Goal: Task Accomplishment & Management: Use online tool/utility

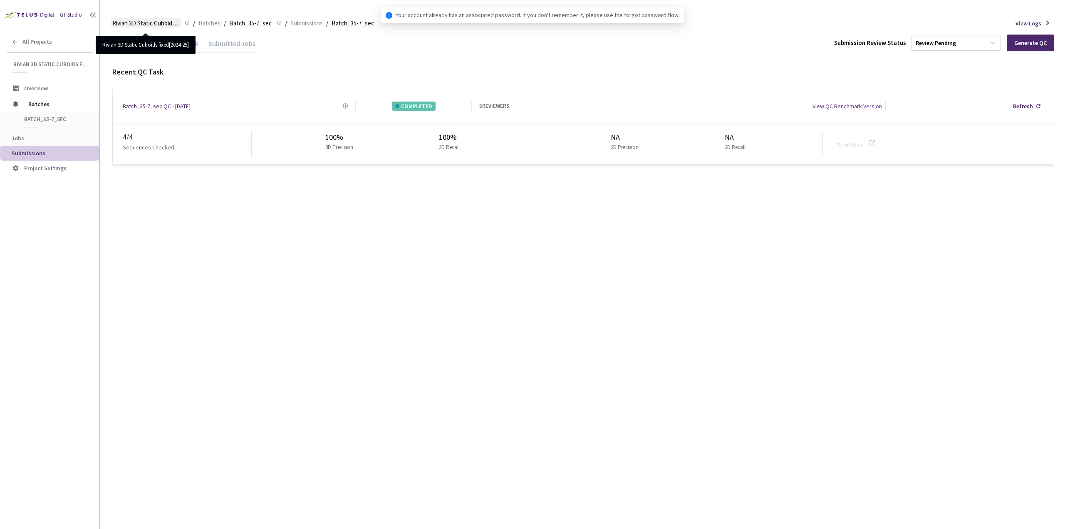
click at [151, 20] on span "Rivian 3D Static Cuboids fixed[2024-25]" at bounding box center [145, 23] width 67 height 10
click at [52, 99] on span "Batches" at bounding box center [56, 104] width 57 height 17
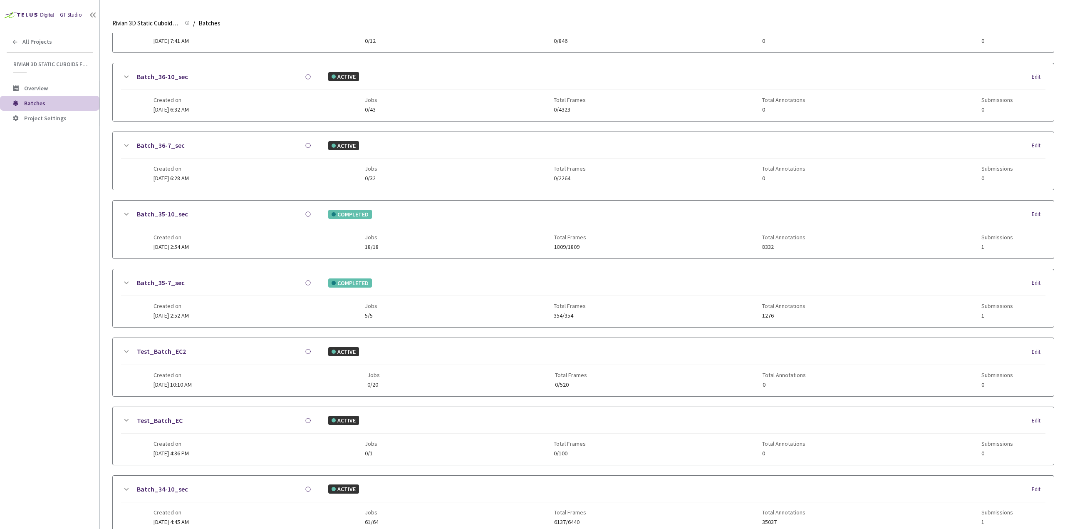
scroll to position [127, 0]
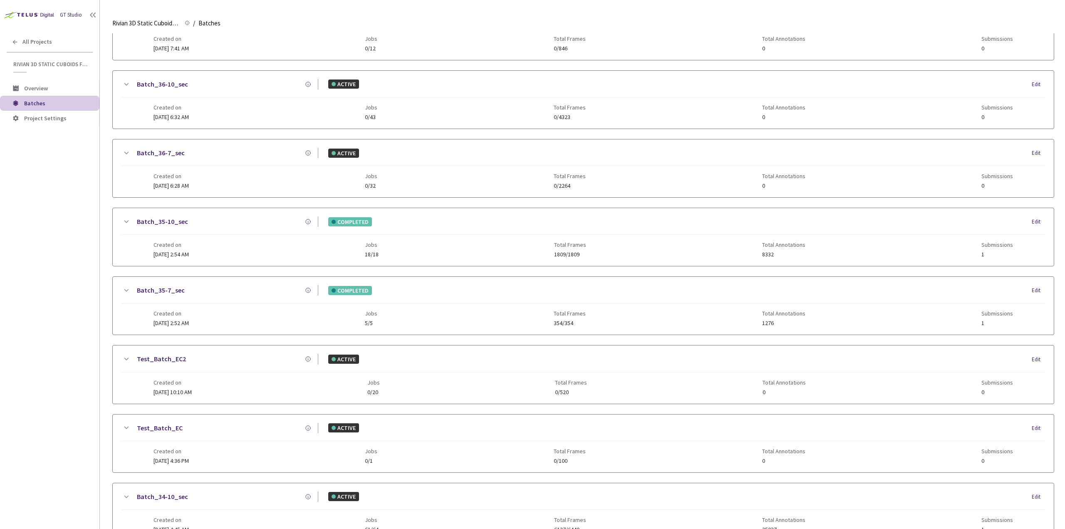
click at [235, 255] on div "Created on [DATE] 2:54 AM Jobs 18/18 Total Frames 1809/1809 Total Annotations 8…" at bounding box center [582, 246] width 859 height 23
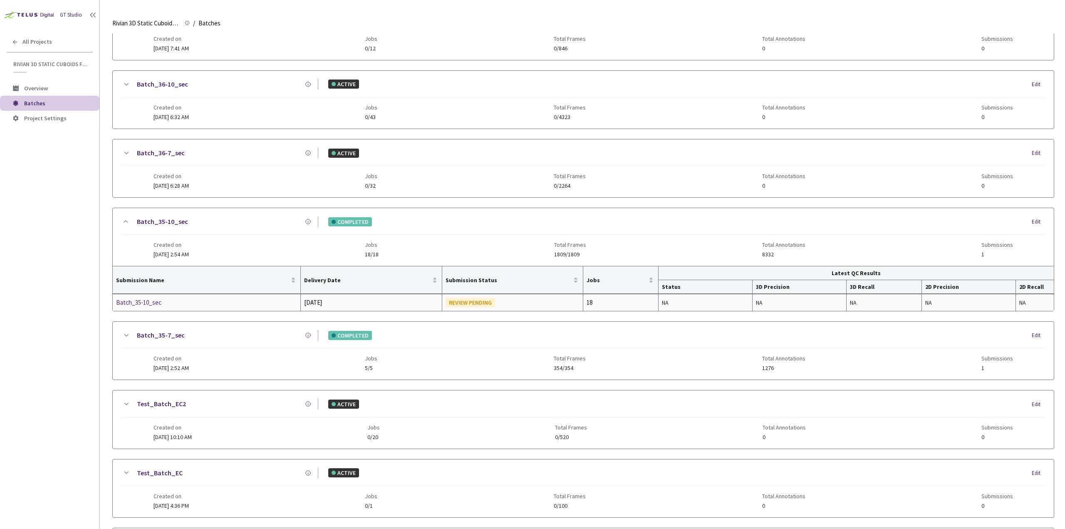
click at [157, 298] on div "Batch_35-10_sec" at bounding box center [160, 302] width 88 height 10
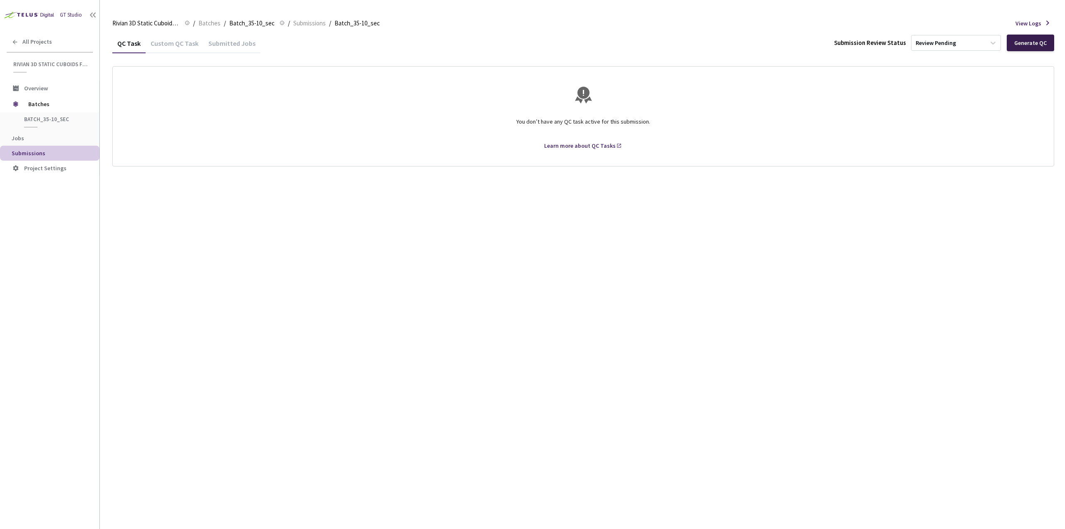
click at [1039, 46] on div "Generate QC" at bounding box center [1030, 43] width 32 height 7
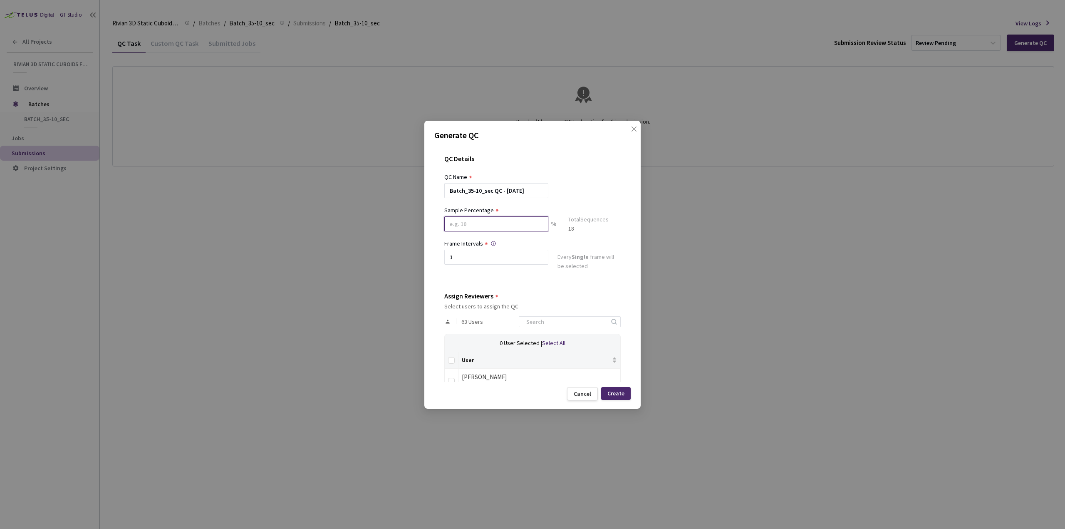
drag, startPoint x: 467, startPoint y: 225, endPoint x: 460, endPoint y: 225, distance: 7.5
click at [460, 225] on input at bounding box center [496, 223] width 104 height 15
type input "80"
click at [494, 277] on div "QC Details QC Name Batch_35-10_sec QC - [DATE] Sample Percentage 80 % Sample Si…" at bounding box center [532, 263] width 196 height 237
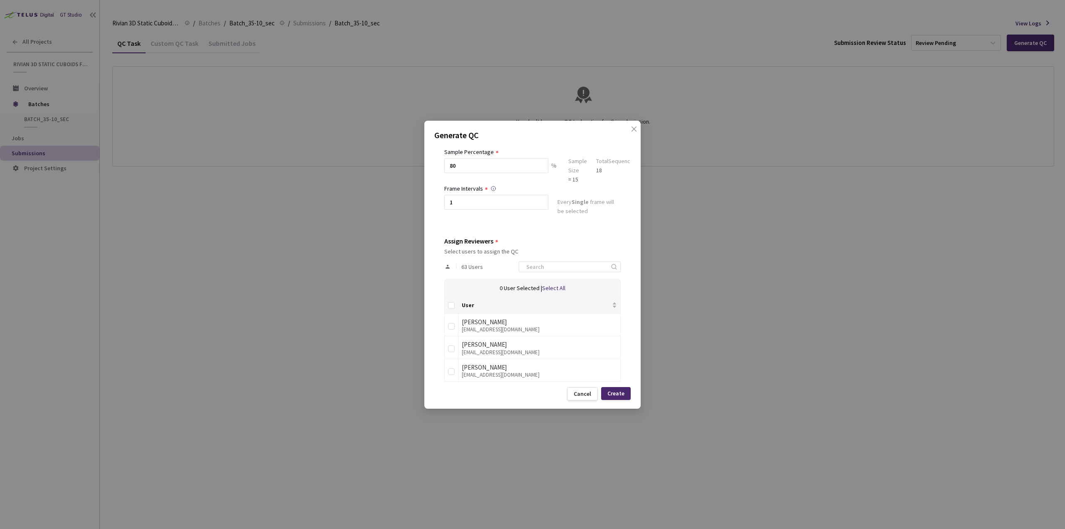
scroll to position [125, 0]
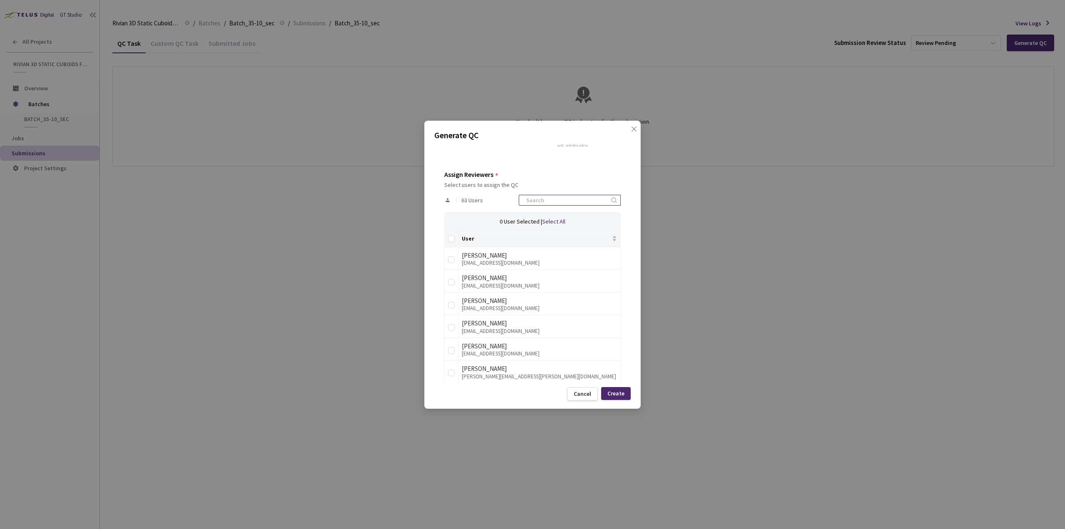
click at [569, 195] on input at bounding box center [565, 200] width 89 height 10
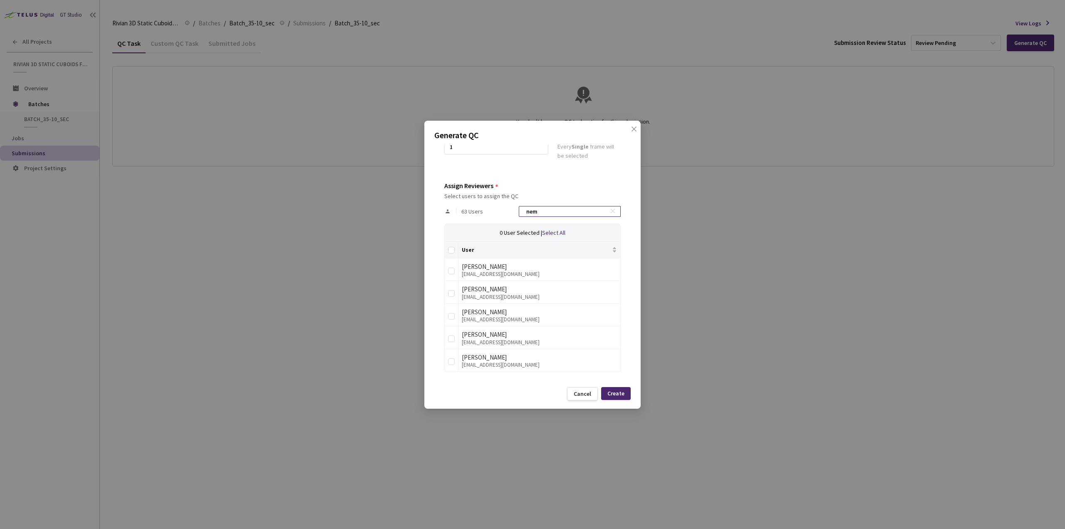
scroll to position [45, 0]
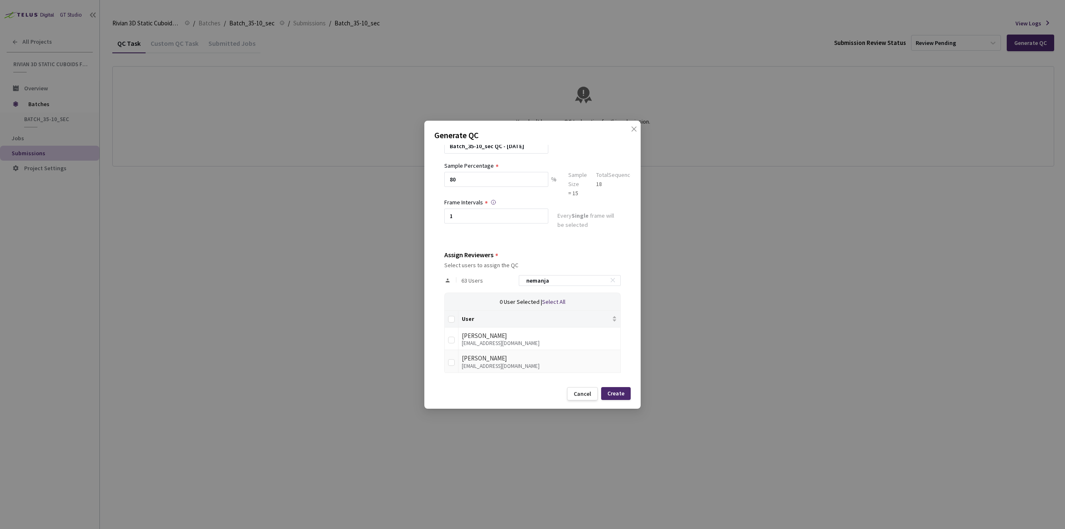
type input "nemanja"
click at [454, 361] on td at bounding box center [452, 361] width 14 height 23
click at [453, 361] on input "checkbox" at bounding box center [451, 362] width 7 height 7
checkbox input "true"
drag, startPoint x: 564, startPoint y: 282, endPoint x: 484, endPoint y: 277, distance: 80.0
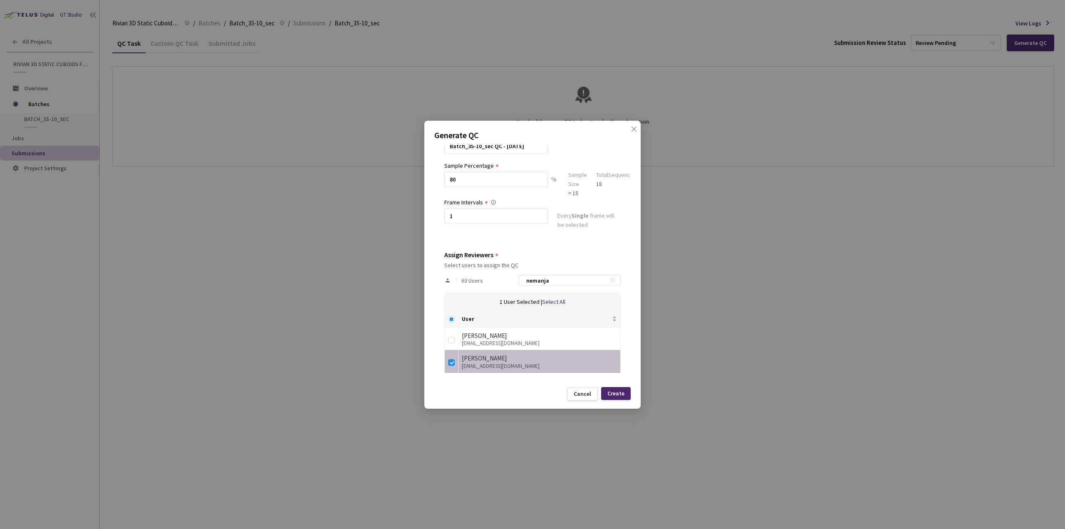
click at [482, 277] on div "63 Users nemanja" at bounding box center [532, 280] width 176 height 24
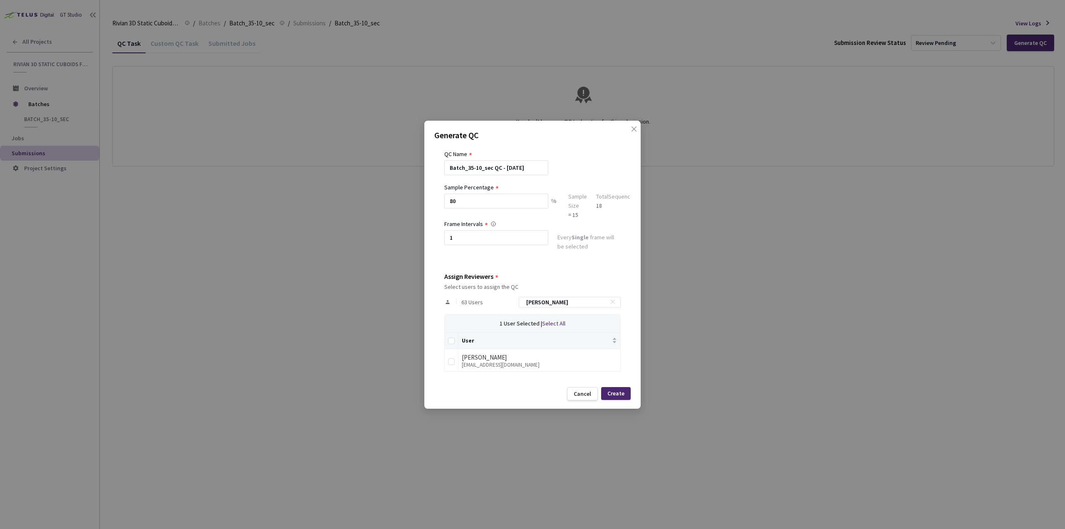
scroll to position [22, 0]
type input "[PERSON_NAME]"
click at [449, 361] on input "checkbox" at bounding box center [451, 362] width 7 height 7
checkbox input "true"
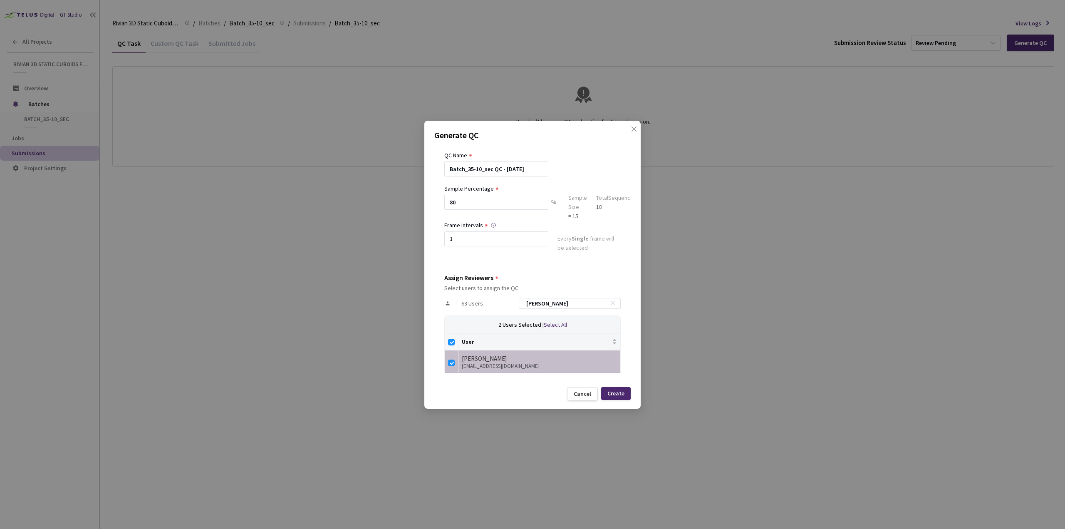
drag, startPoint x: 550, startPoint y: 307, endPoint x: 516, endPoint y: 303, distance: 33.9
click at [516, 303] on div "63 Users [PERSON_NAME]" at bounding box center [532, 303] width 176 height 24
type input "a"
checkbox input "false"
type input "aleksa"
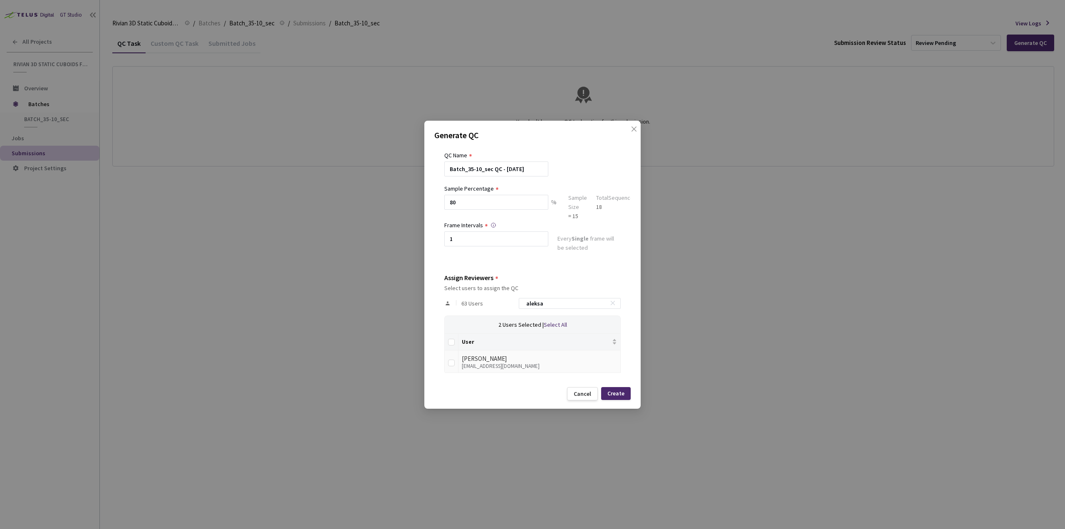
click at [455, 365] on td at bounding box center [452, 361] width 14 height 23
click at [451, 363] on input "checkbox" at bounding box center [451, 362] width 7 height 7
checkbox input "true"
drag, startPoint x: 631, startPoint y: 394, endPoint x: 626, endPoint y: 395, distance: 5.0
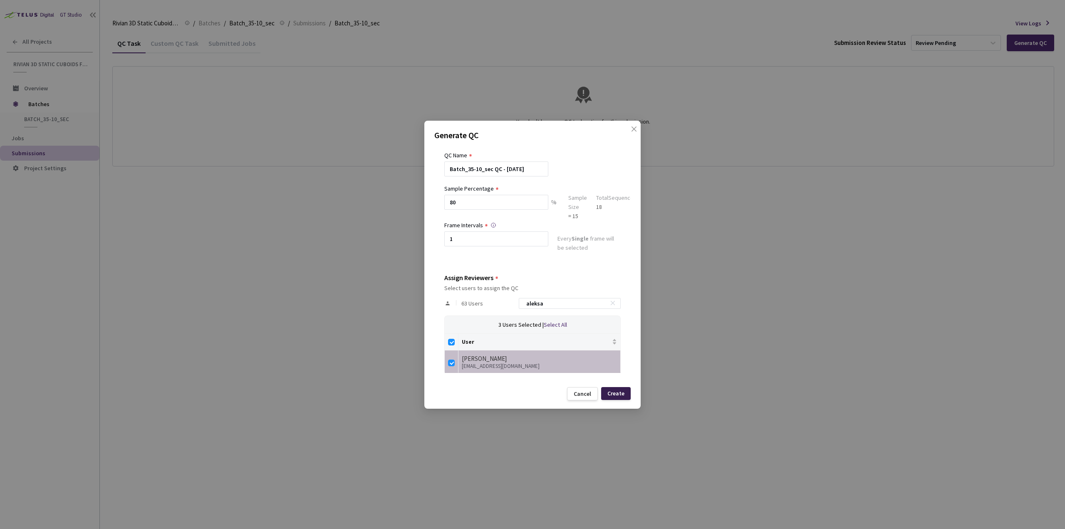
click at [630, 394] on div "Generate QC QC Details QC Name Batch_35-10_sec QC - [DATE] Sample Percentage 80…" at bounding box center [532, 265] width 216 height 288
click at [623, 395] on div "Create" at bounding box center [615, 393] width 17 height 7
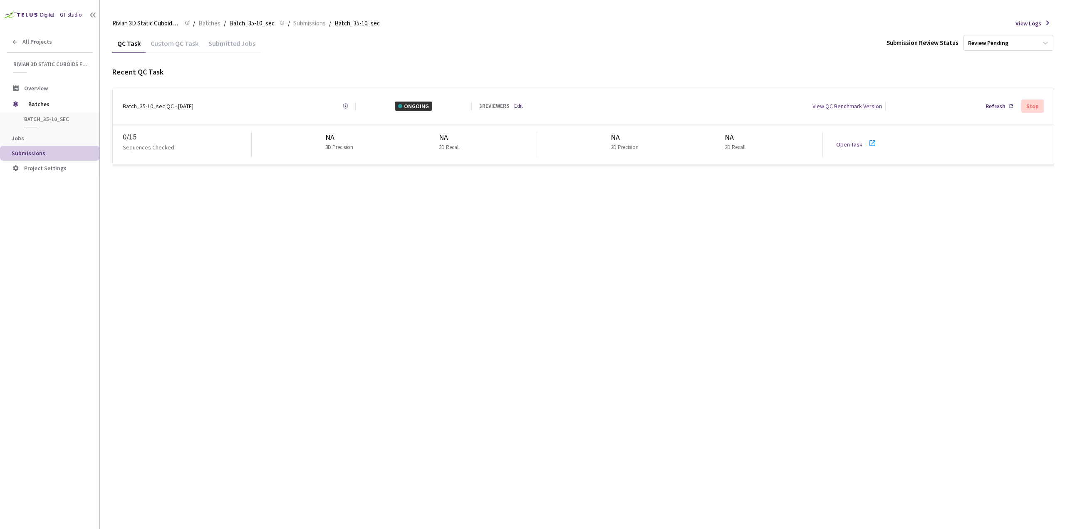
click at [852, 141] on link "Open Task" at bounding box center [849, 144] width 26 height 7
